Goal: Entertainment & Leisure: Consume media (video, audio)

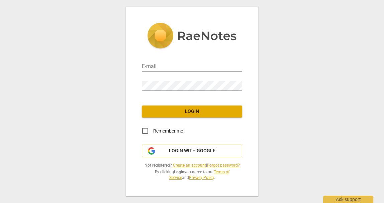
type input "surya@radianthealthinstitute.com"
click at [192, 106] on div "E-mail surya@radianthealthinstitute.com Password Login Remember me Login with G…" at bounding box center [192, 102] width 132 height 190
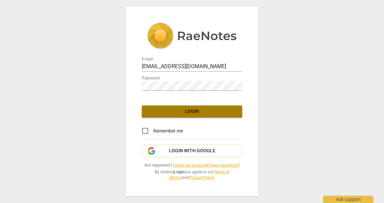
click at [191, 113] on span "Login" at bounding box center [192, 111] width 90 height 7
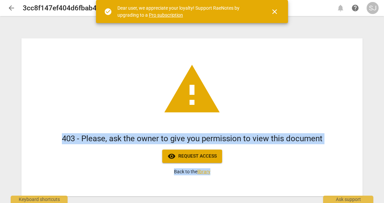
click at [224, 193] on div "warning 403 - Please, ask the owner to give you permission to view this documen…" at bounding box center [191, 117] width 341 height 158
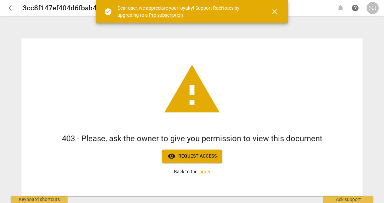
click at [229, 105] on div "warning 403 - Please, ask the owner to give you permission to view this documen…" at bounding box center [191, 117] width 341 height 158
click at [204, 155] on span "visibility Request access" at bounding box center [192, 156] width 49 height 8
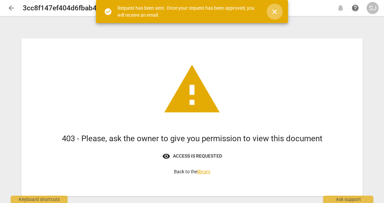
click at [276, 12] on span "close" at bounding box center [274, 12] width 8 height 8
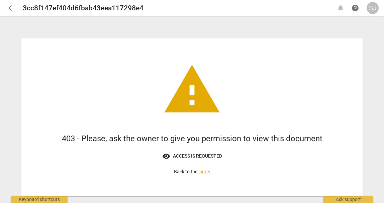
scroll to position [15, 0]
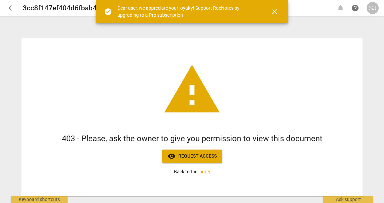
click at [277, 11] on span "close" at bounding box center [274, 12] width 8 height 8
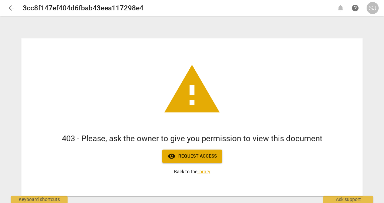
click at [12, 8] on span "arrow_back" at bounding box center [11, 8] width 8 height 8
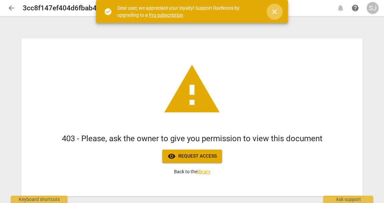
click at [276, 12] on span "close" at bounding box center [274, 12] width 8 height 8
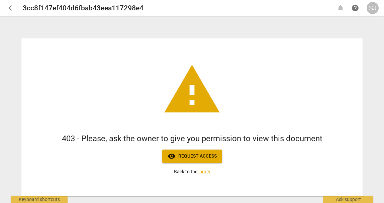
scroll to position [15, 0]
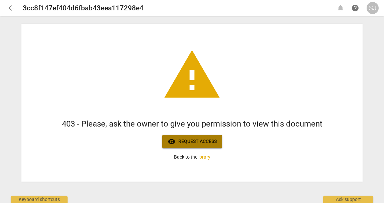
click at [185, 138] on span "visibility Request access" at bounding box center [192, 142] width 49 height 8
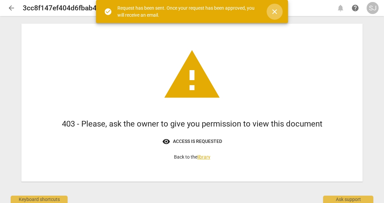
click at [277, 12] on span "close" at bounding box center [274, 12] width 8 height 8
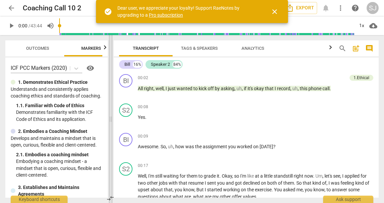
drag, startPoint x: 192, startPoint y: 120, endPoint x: 110, endPoint y: 129, distance: 82.1
click at [110, 129] on span at bounding box center [111, 119] width 4 height 168
click at [276, 10] on span "close" at bounding box center [274, 12] width 8 height 8
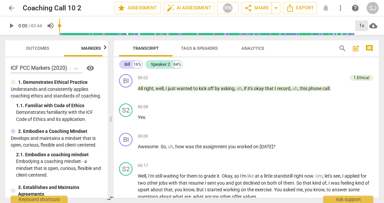
click at [360, 23] on div "1x" at bounding box center [361, 25] width 13 height 11
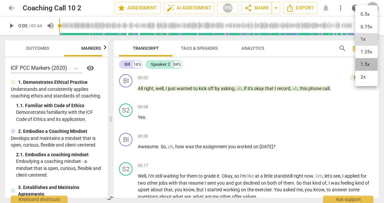
click at [369, 65] on li "1.5x" at bounding box center [366, 64] width 22 height 13
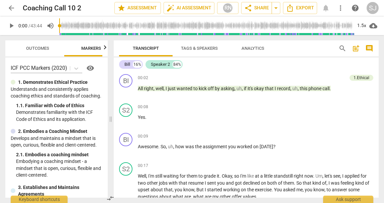
click at [11, 24] on span "play_arrow" at bounding box center [11, 26] width 8 height 8
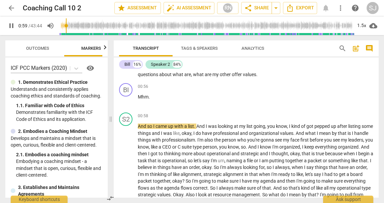
scroll to position [159, 0]
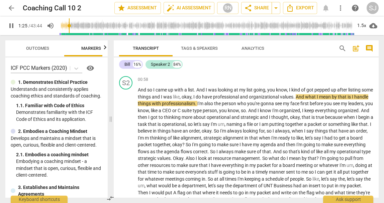
type input "86"
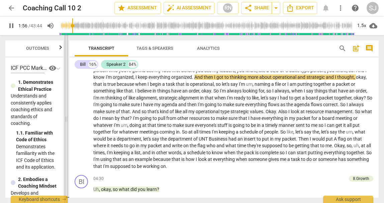
scroll to position [178, 0]
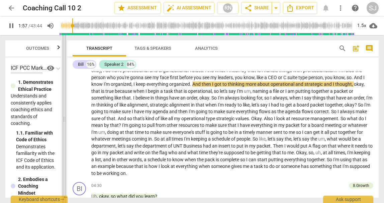
drag, startPoint x: 110, startPoint y: 119, endPoint x: 64, endPoint y: 127, distance: 47.1
click at [64, 127] on span at bounding box center [64, 119] width 4 height 168
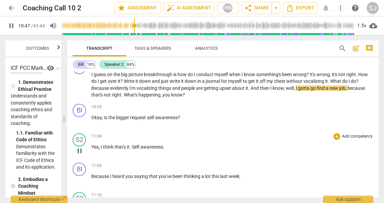
scroll to position [890, 0]
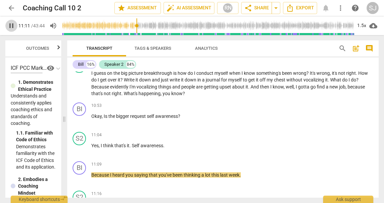
click at [10, 25] on span "pause" at bounding box center [11, 26] width 8 height 8
drag, startPoint x: 90, startPoint y: 116, endPoint x: 135, endPoint y: 116, distance: 45.1
click at [135, 116] on div "BI play_arrow pause 10:53 + Add competency keyboard_arrow_right Okay , Is the b…" at bounding box center [222, 114] width 311 height 29
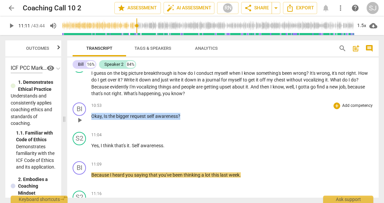
drag, startPoint x: 183, startPoint y: 116, endPoint x: 90, endPoint y: 118, distance: 93.0
click at [90, 118] on div "BI play_arrow pause 10:53 + Add competency keyboard_arrow_right Okay , Is the b…" at bounding box center [222, 114] width 311 height 29
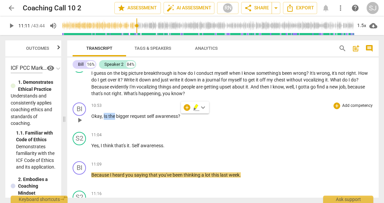
drag, startPoint x: 103, startPoint y: 117, endPoint x: 112, endPoint y: 118, distance: 9.4
click at [114, 118] on p "Okay , Is the bigger request self awareness ?" at bounding box center [232, 116] width 282 height 7
click at [108, 117] on span "the" at bounding box center [112, 116] width 8 height 5
drag, startPoint x: 101, startPoint y: 116, endPoint x: 138, endPoint y: 116, distance: 36.8
click at [138, 116] on p "Okay , Is the bigger request self awareness ?" at bounding box center [232, 116] width 282 height 7
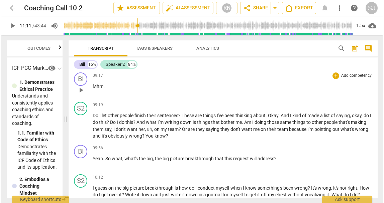
scroll to position [807, 0]
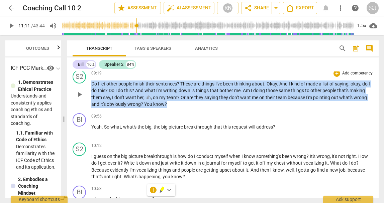
drag, startPoint x: 91, startPoint y: 83, endPoint x: 168, endPoint y: 105, distance: 80.0
click at [168, 105] on p "Do I let other people finish their sentences ? These are things I've been think…" at bounding box center [232, 94] width 282 height 27
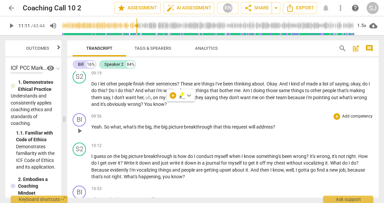
click at [162, 112] on div "BI play_arrow pause 09:56 + Add competency keyboard_arrow_right Yeah . So what …" at bounding box center [222, 125] width 311 height 29
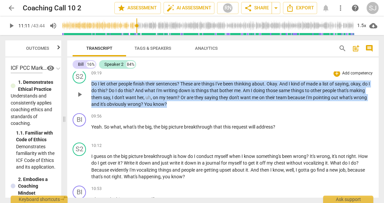
drag, startPoint x: 176, startPoint y: 105, endPoint x: 89, endPoint y: 85, distance: 89.9
click at [89, 85] on div "S2 play_arrow pause 09:19 + Add competency keyboard_arrow_right Do I let other …" at bounding box center [222, 89] width 311 height 43
drag, startPoint x: 91, startPoint y: 83, endPoint x: 169, endPoint y: 108, distance: 81.7
click at [169, 108] on div "S2 play_arrow pause 09:19 + Add competency keyboard_arrow_right Do I let other …" at bounding box center [222, 89] width 311 height 43
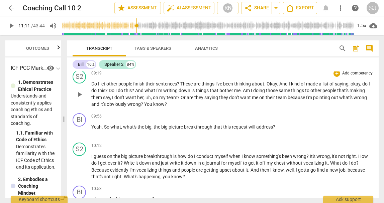
click at [173, 108] on div "S2 play_arrow pause 09:19 + Add competency keyboard_arrow_right Do I let other …" at bounding box center [222, 89] width 311 height 43
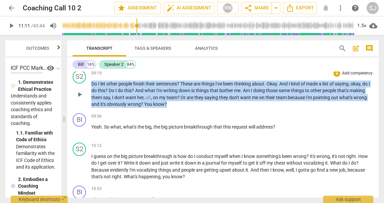
drag, startPoint x: 176, startPoint y: 105, endPoint x: 92, endPoint y: 80, distance: 88.0
click at [92, 80] on div "09:19 + Add competency keyboard_arrow_right Do I let other people finish their …" at bounding box center [232, 89] width 282 height 38
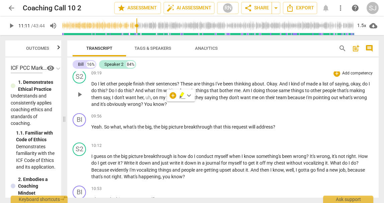
click at [168, 104] on p "Do I let other people finish their sentences ? These are things I've been think…" at bounding box center [232, 94] width 282 height 27
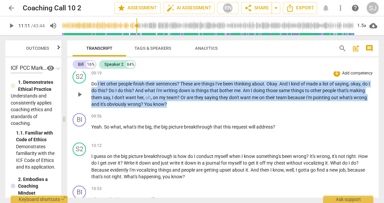
drag, startPoint x: 169, startPoint y: 104, endPoint x: 96, endPoint y: 87, distance: 74.9
click at [96, 87] on p "Do I let other people finish their sentences ? These are things I've been think…" at bounding box center [232, 94] width 282 height 27
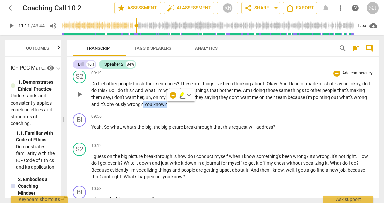
drag, startPoint x: 142, startPoint y: 104, endPoint x: 168, endPoint y: 102, distance: 25.1
click at [168, 102] on p "Do I let other people finish their sentences ? These are things I've been think…" at bounding box center [232, 94] width 282 height 27
drag, startPoint x: 174, startPoint y: 105, endPoint x: 144, endPoint y: 106, distance: 29.1
click at [144, 106] on p "Do I let other people finish their sentences ? These are things I've been think…" at bounding box center [232, 94] width 282 height 27
drag, startPoint x: 180, startPoint y: 97, endPoint x: 108, endPoint y: 83, distance: 73.9
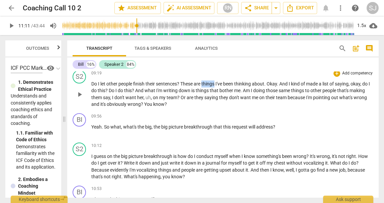
click at [203, 83] on span "things" at bounding box center [208, 83] width 14 height 5
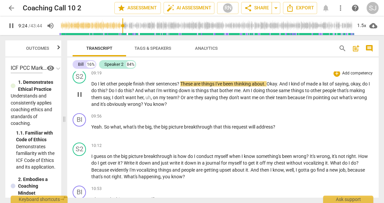
click at [80, 95] on span "pause" at bounding box center [80, 95] width 8 height 8
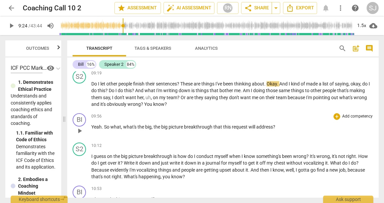
click at [289, 124] on p "Yeah . So what , what's the big , the big picture breakthrough that this reques…" at bounding box center [232, 127] width 282 height 7
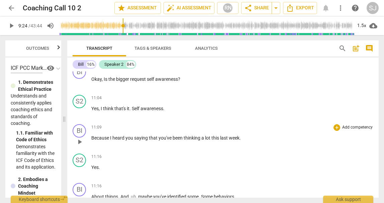
scroll to position [929, 0]
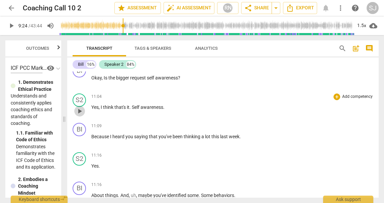
click at [78, 111] on span "play_arrow" at bounding box center [80, 111] width 8 height 8
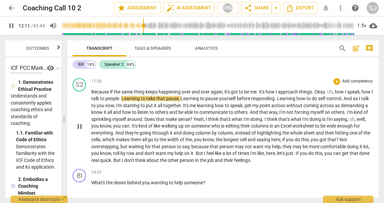
scroll to position [1121, 0]
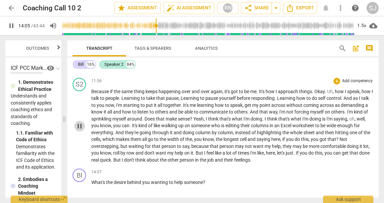
click at [81, 126] on span "pause" at bounding box center [80, 126] width 8 height 8
drag, startPoint x: 233, startPoint y: 119, endPoint x: 184, endPoint y: 120, distance: 48.5
click at [184, 120] on p "Because if the same thing keeps happening over and over again , it's got to be …" at bounding box center [232, 126] width 282 height 76
click at [204, 120] on span "Yeah" at bounding box center [198, 118] width 10 height 5
drag, startPoint x: 231, startPoint y: 116, endPoint x: 182, endPoint y: 118, distance: 49.2
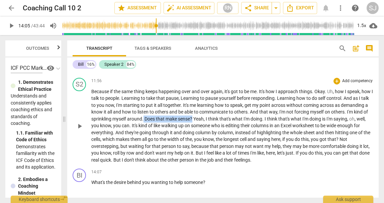
click at [182, 118] on p "Because if the same thing keeps happening over and over again , it's got to be …" at bounding box center [232, 126] width 282 height 76
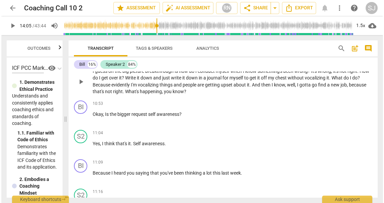
scroll to position [890, 0]
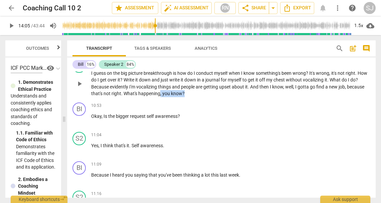
drag, startPoint x: 207, startPoint y: 94, endPoint x: 180, endPoint y: 95, distance: 27.1
click at [180, 95] on p "I guess on the big picture breakthrough is how do I conduct myself when I know …" at bounding box center [231, 83] width 280 height 27
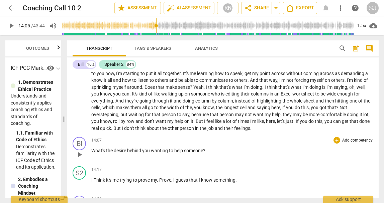
scroll to position [1157, 0]
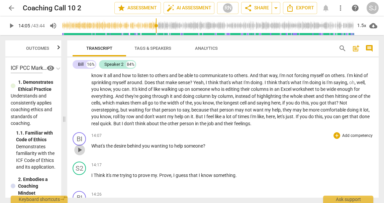
click at [79, 151] on span "play_arrow" at bounding box center [80, 150] width 8 height 8
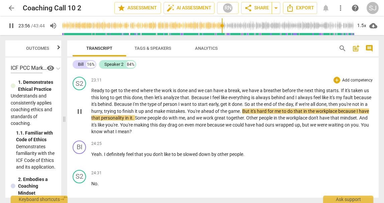
scroll to position [2069, 0]
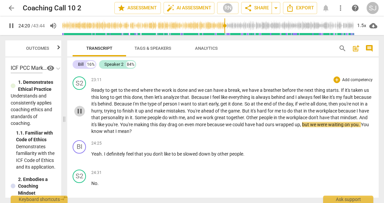
click at [79, 115] on span "pause" at bounding box center [80, 111] width 8 height 8
click at [79, 115] on span "play_arrow" at bounding box center [80, 111] width 8 height 8
click at [79, 115] on span "pause" at bounding box center [80, 111] width 8 height 8
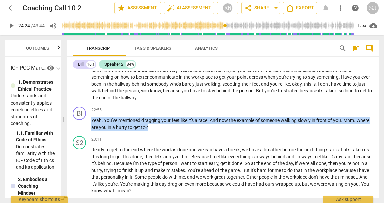
scroll to position [1985, 0]
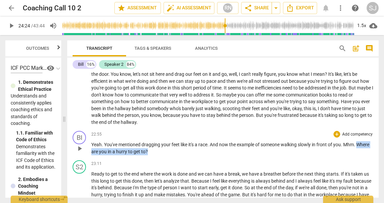
drag, startPoint x: 166, startPoint y: 75, endPoint x: 90, endPoint y: 154, distance: 110.2
click at [89, 157] on div "BI play_arrow pause 22:55 + Add competency keyboard_arrow_right Yeah . You've m…" at bounding box center [222, 142] width 311 height 29
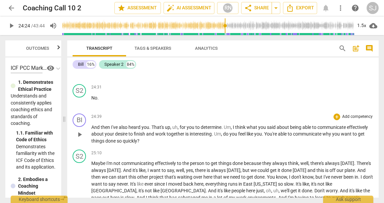
scroll to position [2158, 0]
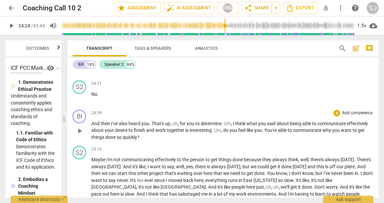
click at [79, 135] on span "play_arrow" at bounding box center [80, 131] width 8 height 8
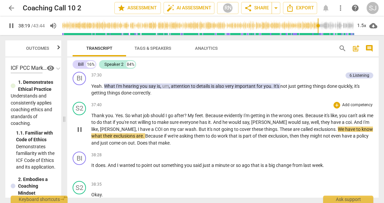
scroll to position [3373, 0]
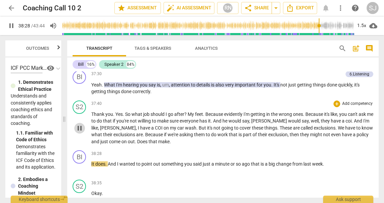
click at [80, 129] on span "pause" at bounding box center [80, 128] width 8 height 8
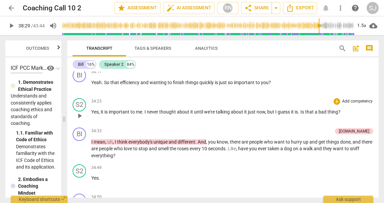
scroll to position [3010, 0]
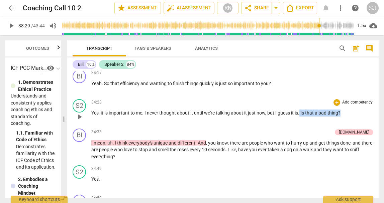
drag, startPoint x: 344, startPoint y: 119, endPoint x: 301, endPoint y: 117, distance: 42.5
click at [301, 117] on p "Yes , it is important to me . I never thought about it until we're talking abou…" at bounding box center [232, 113] width 282 height 7
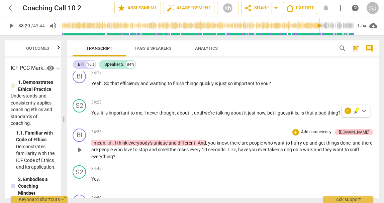
click at [126, 146] on span "think" at bounding box center [122, 142] width 11 height 5
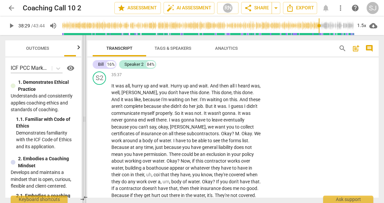
scroll to position [3901, 0]
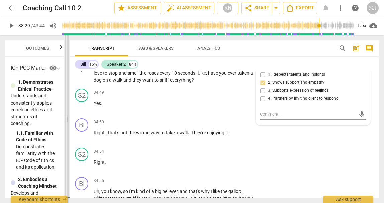
drag, startPoint x: 171, startPoint y: 121, endPoint x: 67, endPoint y: 131, distance: 104.7
click at [67, 131] on span at bounding box center [67, 119] width 4 height 168
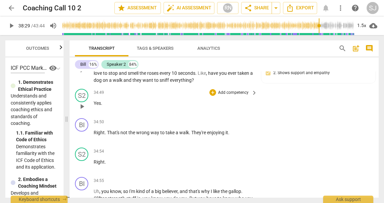
click at [65, 123] on span at bounding box center [67, 119] width 4 height 168
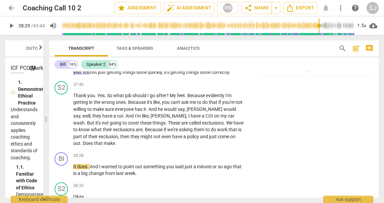
scroll to position [4140, 0]
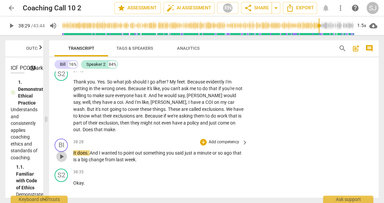
click at [62, 161] on span "play_arrow" at bounding box center [62, 157] width 8 height 8
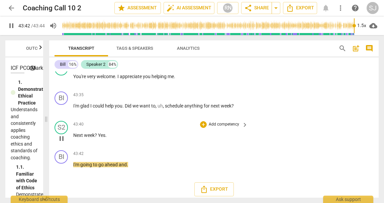
scroll to position [5043, 0]
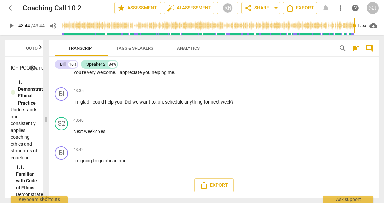
type input "2624"
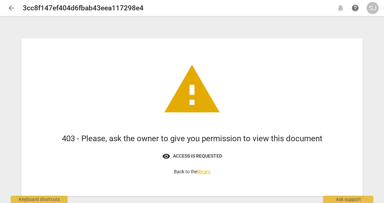
scroll to position [15, 0]
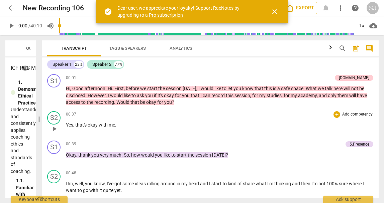
drag, startPoint x: 191, startPoint y: 118, endPoint x: 95, endPoint y: 125, distance: 96.5
click at [37, 134] on span at bounding box center [39, 119] width 4 height 168
click at [360, 23] on div "1x" at bounding box center [361, 25] width 13 height 11
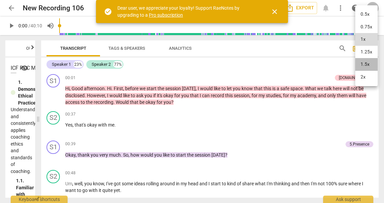
click at [367, 62] on li "1.5x" at bounding box center [366, 64] width 22 height 13
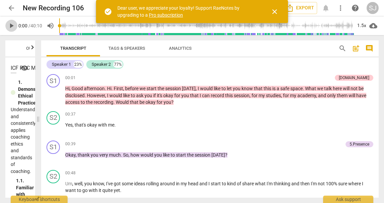
click at [15, 25] on span "play_arrow" at bounding box center [11, 26] width 8 height 8
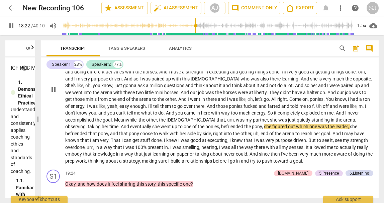
scroll to position [1115, 0]
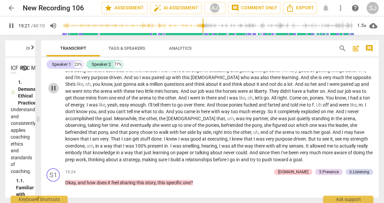
click at [52, 92] on span "pause" at bounding box center [53, 88] width 8 height 8
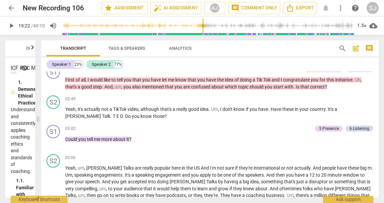
scroll to position [207, 0]
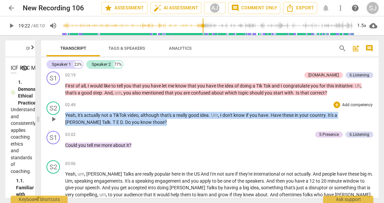
drag, startPoint x: 119, startPoint y: 122, endPoint x: 66, endPoint y: 115, distance: 53.2
click at [66, 115] on p "Yeah , it's actually not a TikTok video , although that's a really good idea . …" at bounding box center [219, 119] width 308 height 14
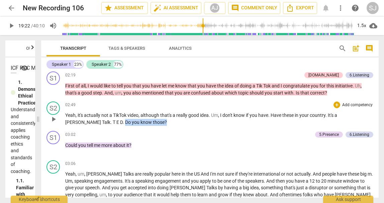
drag, startPoint x: 120, startPoint y: 123, endPoint x: 71, endPoint y: 123, distance: 49.8
click at [71, 123] on p "Yeah , it's actually not a TikTok video , although that's a really good idea . …" at bounding box center [219, 119] width 308 height 14
click at [116, 122] on p "Yeah , it's actually not a TikTok video , although that's a really good idea . …" at bounding box center [219, 119] width 308 height 14
drag, startPoint x: 113, startPoint y: 122, endPoint x: 71, endPoint y: 124, distance: 42.2
click at [71, 124] on p "Yeah , it's actually not a TikTok video , although that's a really good idea . …" at bounding box center [219, 119] width 308 height 14
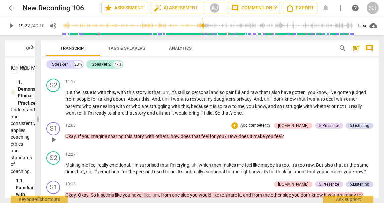
scroll to position [731, 0]
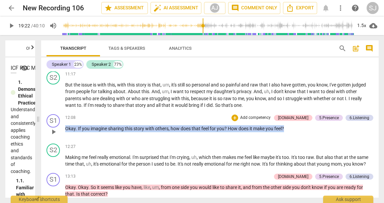
drag, startPoint x: 294, startPoint y: 135, endPoint x: 65, endPoint y: 136, distance: 229.0
click at [65, 132] on p "Okay . If you imagine sharing this story with others , how does that feel for y…" at bounding box center [219, 128] width 308 height 7
click at [294, 132] on p "Okay . If you imagine sharing this story with others , how does that feel for y…" at bounding box center [219, 128] width 308 height 7
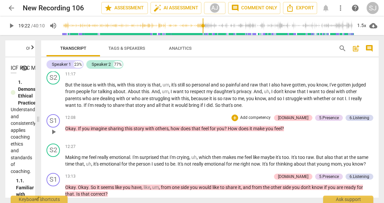
drag, startPoint x: 282, startPoint y: 136, endPoint x: 285, endPoint y: 132, distance: 5.0
click at [285, 132] on p "Okay . If you imagine sharing this story with others , how does that feel for y…" at bounding box center [219, 128] width 308 height 7
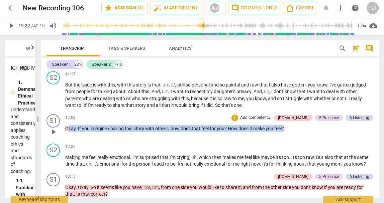
drag, startPoint x: 290, startPoint y: 133, endPoint x: 68, endPoint y: 133, distance: 222.0
click at [68, 132] on p "Okay . If you imagine sharing this story with others , how does that feel for y…" at bounding box center [219, 128] width 308 height 7
click at [293, 132] on p "Okay . If you imagine sharing this story with others , how does that feel for y…" at bounding box center [219, 128] width 308 height 7
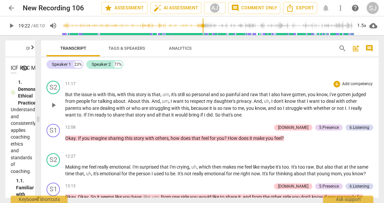
scroll to position [721, 0]
drag, startPoint x: 229, startPoint y: 101, endPoint x: 267, endPoint y: 104, distance: 38.2
click at [268, 104] on p "But the issue is with this , with this story is that , um , it's still so perso…" at bounding box center [219, 105] width 308 height 27
drag, startPoint x: 254, startPoint y: 117, endPoint x: 256, endPoint y: 111, distance: 6.9
click at [254, 111] on span "you" at bounding box center [250, 108] width 9 height 5
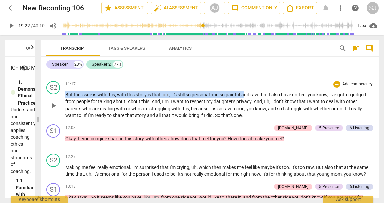
drag, startPoint x: 271, startPoint y: 97, endPoint x: 246, endPoint y: 98, distance: 25.1
click at [246, 98] on div "11:17 + Add competency keyboard_arrow_right But the issue is with this , with t…" at bounding box center [219, 100] width 308 height 38
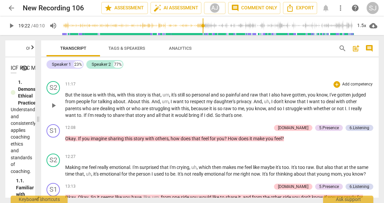
click at [266, 98] on span "that" at bounding box center [264, 94] width 10 height 5
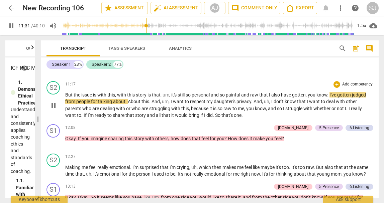
click at [53, 110] on span "pause" at bounding box center [53, 106] width 8 height 8
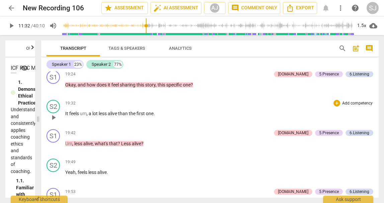
scroll to position [1224, 0]
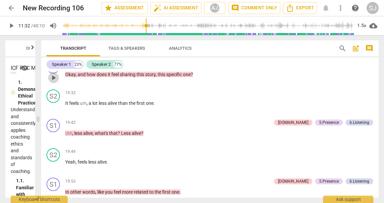
click at [53, 82] on span "play_arrow" at bounding box center [53, 78] width 8 height 8
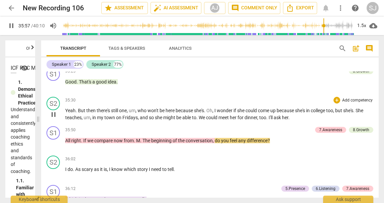
scroll to position [2961, 0]
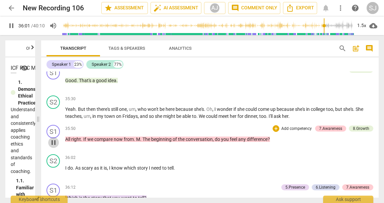
click at [52, 147] on span "pause" at bounding box center [53, 143] width 8 height 8
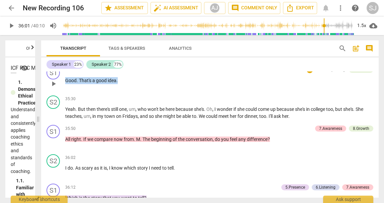
drag, startPoint x: 130, startPoint y: 100, endPoint x: 64, endPoint y: 101, distance: 66.5
click at [64, 93] on div "S1 play_arrow pause 35:25 + Add competency 8.Growth keyboard_arrow_right Good .…" at bounding box center [209, 78] width 337 height 29
drag, startPoint x: 129, startPoint y: 101, endPoint x: 63, endPoint y: 103, distance: 66.5
click at [63, 93] on div "S1 play_arrow pause 35:25 + Add competency 8.Growth keyboard_arrow_right Good .…" at bounding box center [209, 78] width 337 height 29
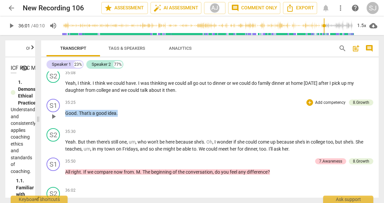
scroll to position [2927, 0]
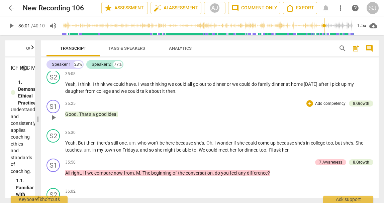
click at [123, 118] on p "Good . That's a good idea ." at bounding box center [219, 114] width 308 height 7
drag, startPoint x: 124, startPoint y: 134, endPoint x: 66, endPoint y: 136, distance: 58.2
click at [66, 118] on p "Good . That's a good idea ." at bounding box center [219, 114] width 308 height 7
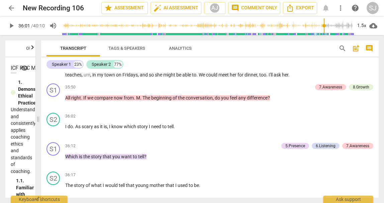
scroll to position [2972, 0]
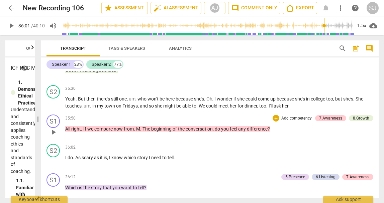
click at [51, 136] on span "play_arrow" at bounding box center [53, 132] width 8 height 8
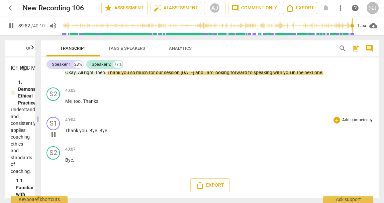
scroll to position [3534, 0]
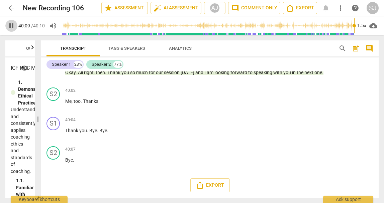
click at [12, 26] on span "pause" at bounding box center [11, 26] width 8 height 8
type input "2410"
